Goal: Information Seeking & Learning: Learn about a topic

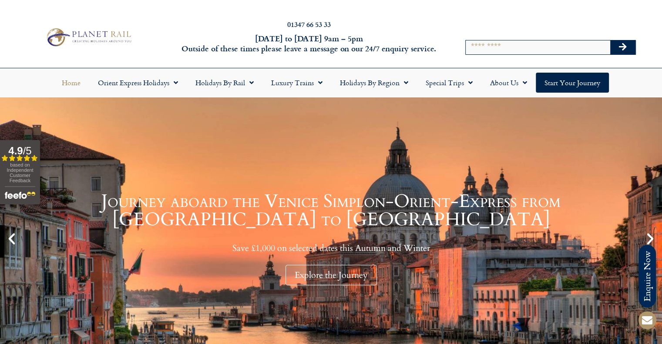
click at [497, 31] on div at bounding box center [500, 25] width 20 height 20
click at [496, 44] on input "Search" at bounding box center [538, 47] width 144 height 14
type input "**********"
click at [610, 40] on button "Search" at bounding box center [622, 47] width 25 height 14
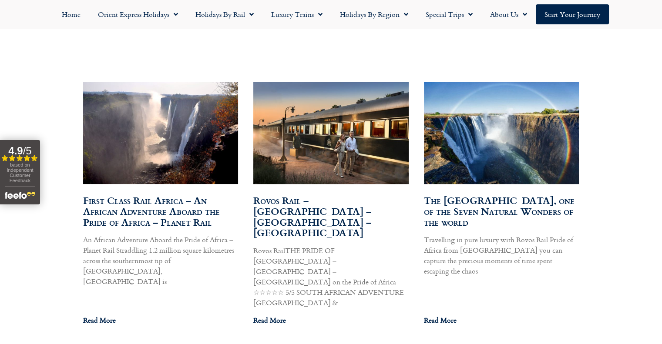
scroll to position [479, 0]
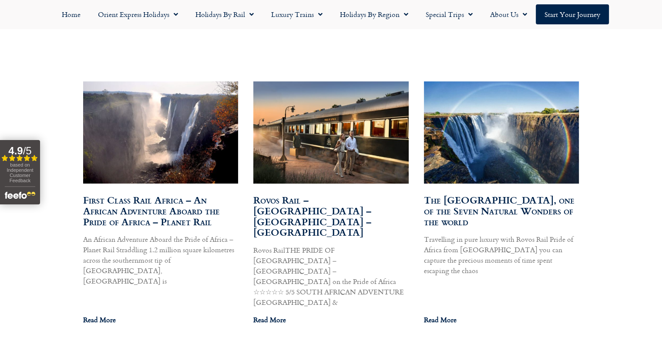
click at [144, 205] on link "First Class Rail Africa – An African Adventure Aboard the Pride of Africa – Pla…" at bounding box center [151, 211] width 137 height 36
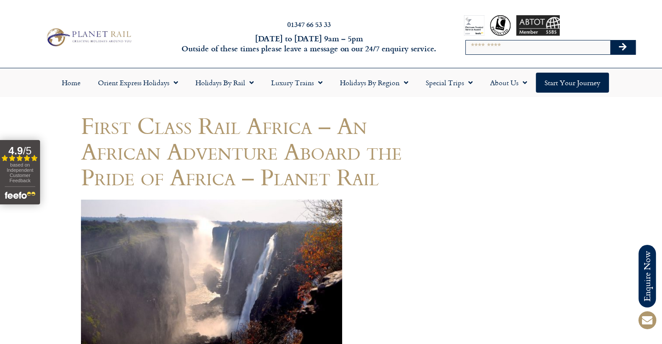
click at [386, 180] on h1 "First Class Rail Africa – An African Adventure Aboard the Pride of Africa – Pla…" at bounding box center [244, 151] width 326 height 77
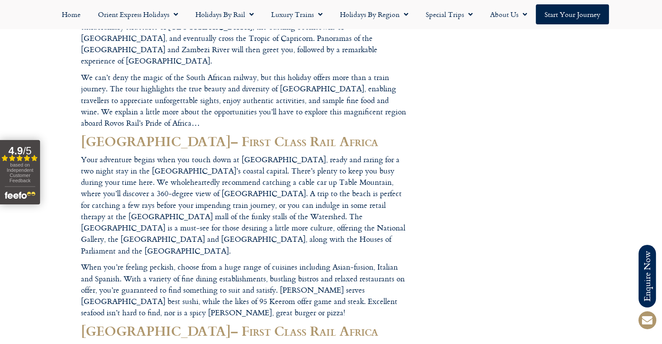
scroll to position [1219, 0]
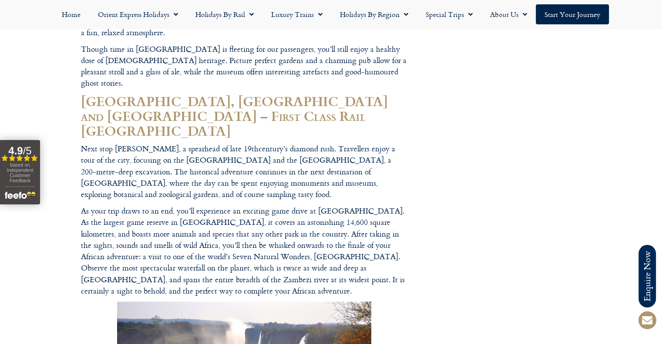
scroll to position [1360, 0]
